Goal: Information Seeking & Learning: Check status

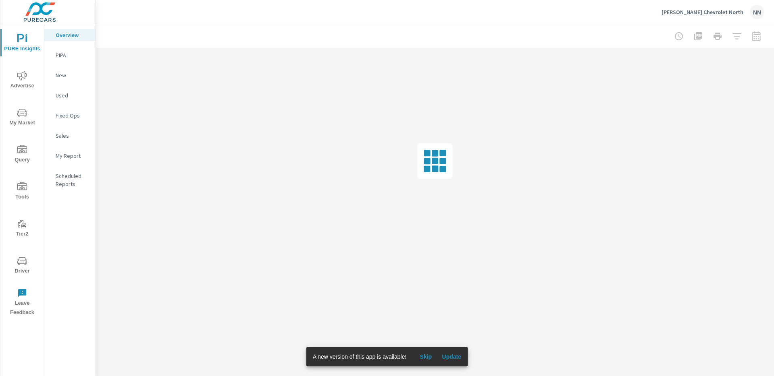
click at [448, 356] on span "Update" at bounding box center [451, 356] width 19 height 7
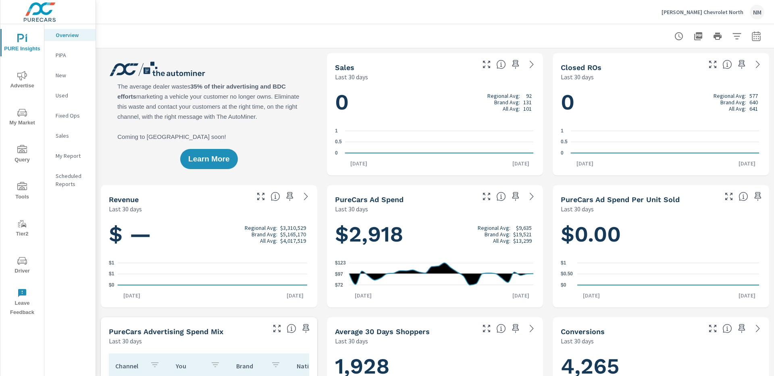
click at [10, 77] on span "Advertise" at bounding box center [22, 81] width 39 height 20
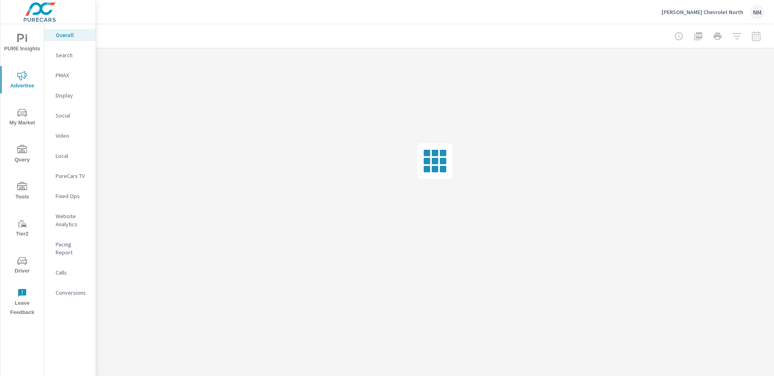
click at [28, 270] on span "Driver" at bounding box center [22, 266] width 39 height 20
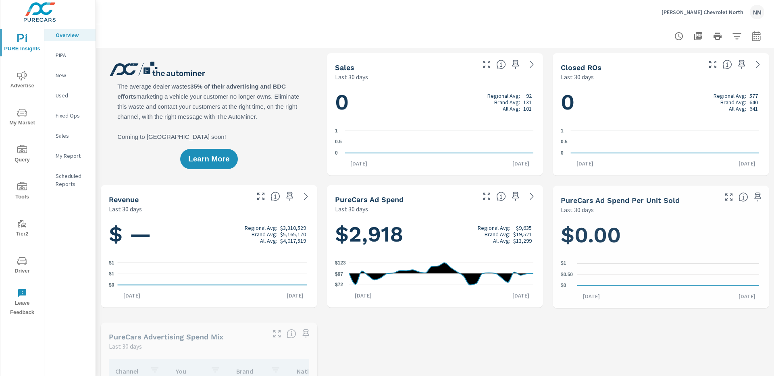
scroll to position [0, 0]
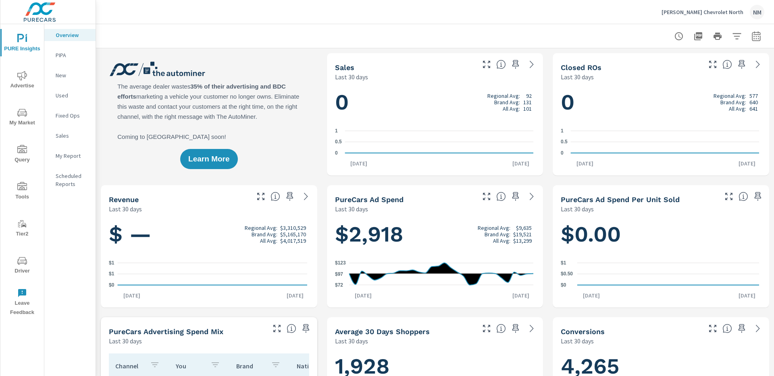
click at [25, 80] on icon "nav menu" at bounding box center [22, 76] width 10 height 10
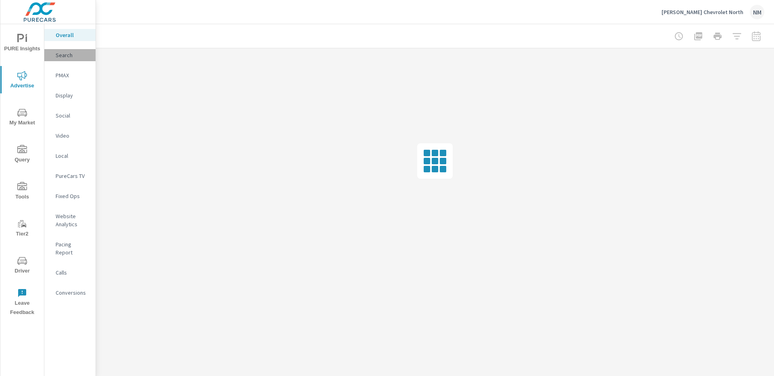
click at [81, 58] on p "Search" at bounding box center [72, 55] width 33 height 8
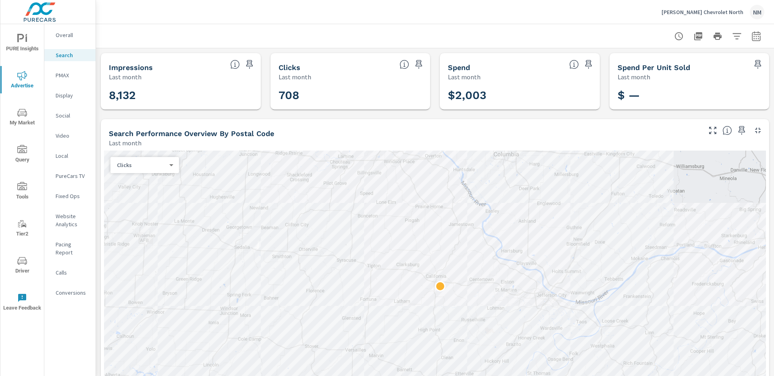
click at [761, 36] on div at bounding box center [435, 36] width 678 height 24
click at [755, 38] on button "button" at bounding box center [756, 36] width 16 height 16
select select "Last month"
click at [683, 87] on p "+ Add comparison" at bounding box center [693, 91] width 103 height 10
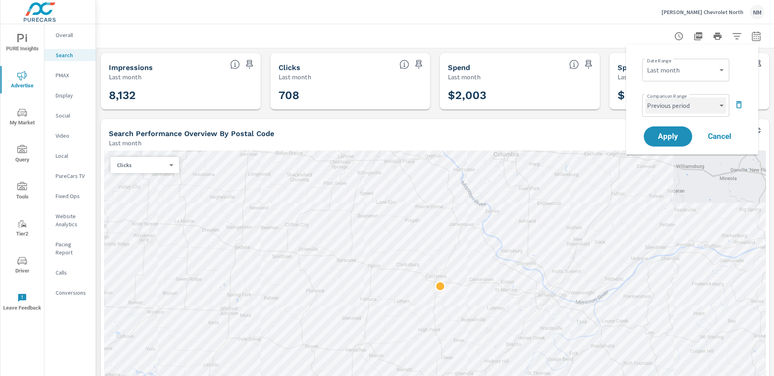
click at [677, 107] on select "Custom Previous period Previous month Previous year" at bounding box center [685, 106] width 81 height 16
select select "Previous month"
click at [673, 130] on button "Apply" at bounding box center [668, 136] width 50 height 21
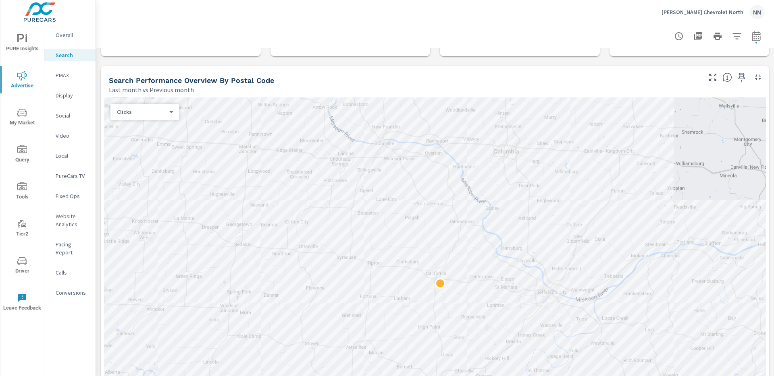
scroll to position [64, 0]
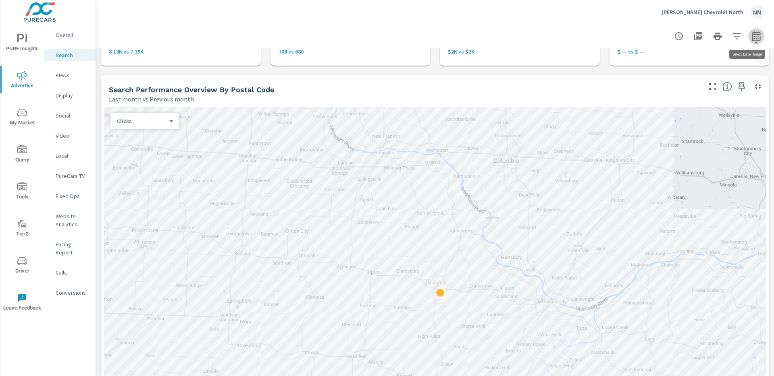
click at [755, 35] on button "button" at bounding box center [756, 36] width 16 height 16
select select "Last month"
select select "Previous month"
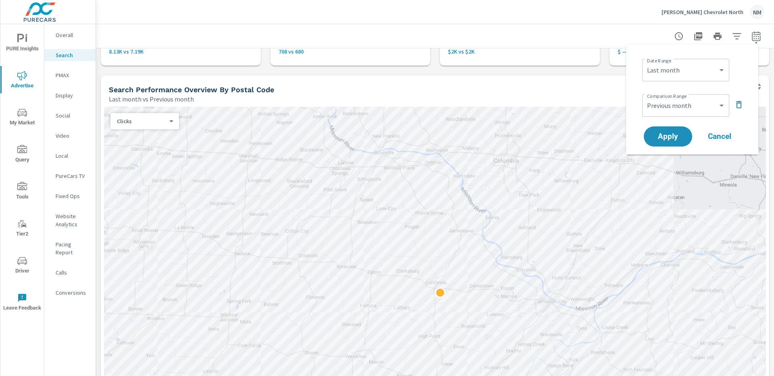
click at [737, 102] on icon "button" at bounding box center [739, 105] width 10 height 10
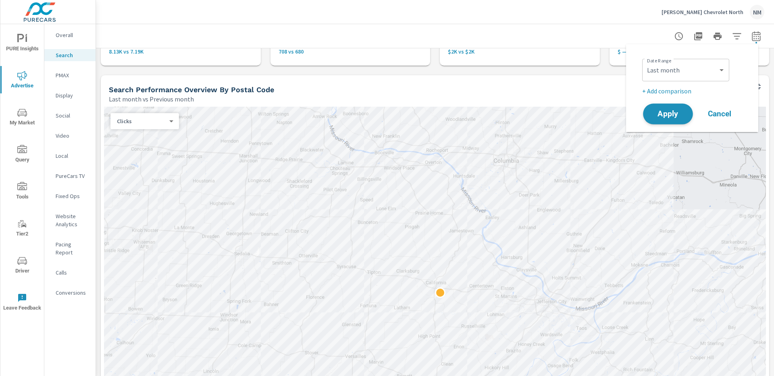
click at [674, 113] on span "Apply" at bounding box center [667, 114] width 33 height 8
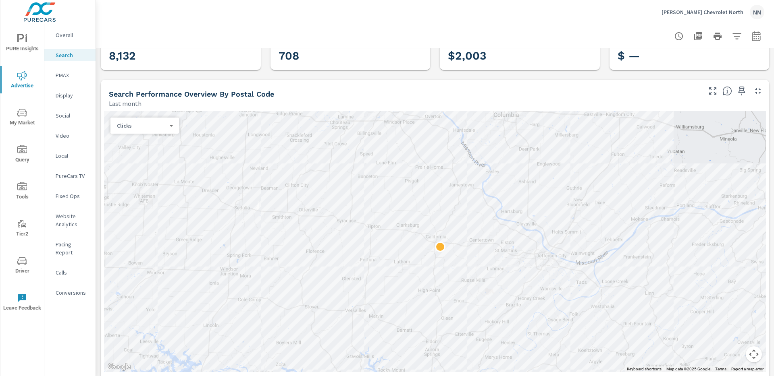
scroll to position [44, 0]
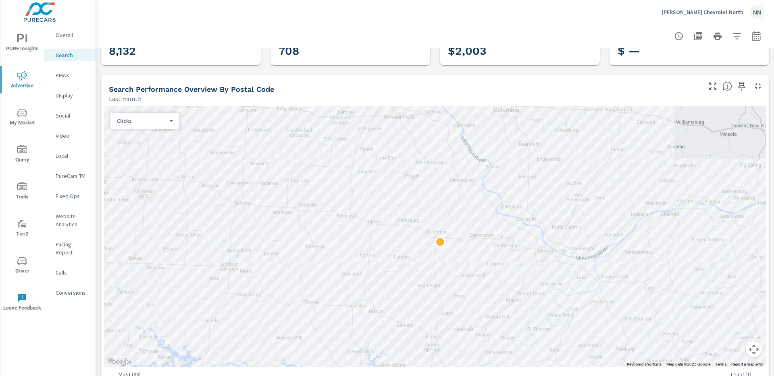
click at [147, 120] on body "PURE Insights Advertise My Market Query Tools Tier2 Driver Leave Feedback Overa…" at bounding box center [387, 188] width 774 height 376
click at [156, 110] on li "Impressions" at bounding box center [141, 108] width 62 height 13
click at [708, 86] on icon "button" at bounding box center [713, 86] width 10 height 10
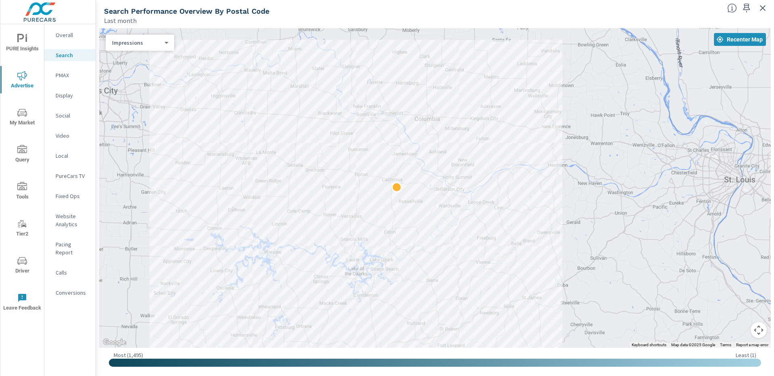
drag, startPoint x: 647, startPoint y: 191, endPoint x: 529, endPoint y: 176, distance: 118.9
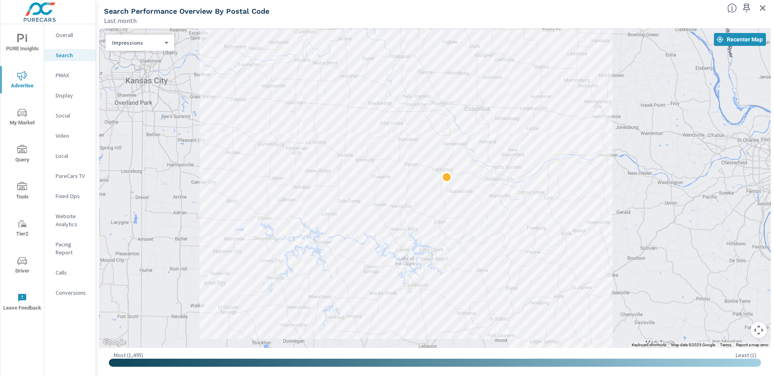
drag, startPoint x: 498, startPoint y: 176, endPoint x: 546, endPoint y: 162, distance: 50.8
click at [547, 162] on div at bounding box center [434, 188] width 671 height 320
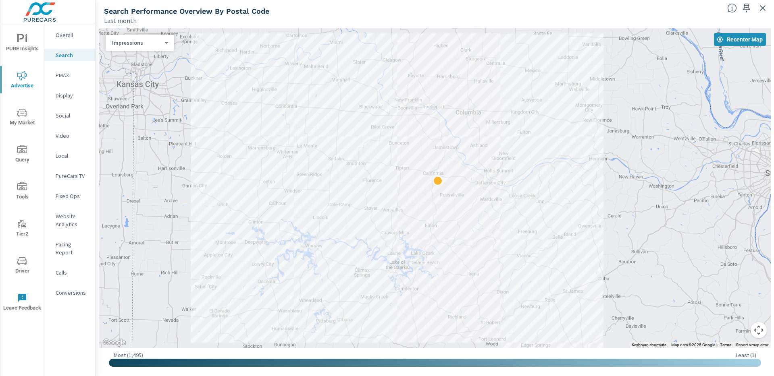
drag, startPoint x: 550, startPoint y: 162, endPoint x: 543, endPoint y: 166, distance: 8.3
click at [543, 166] on div at bounding box center [434, 188] width 671 height 320
